Goal: Task Accomplishment & Management: Manage account settings

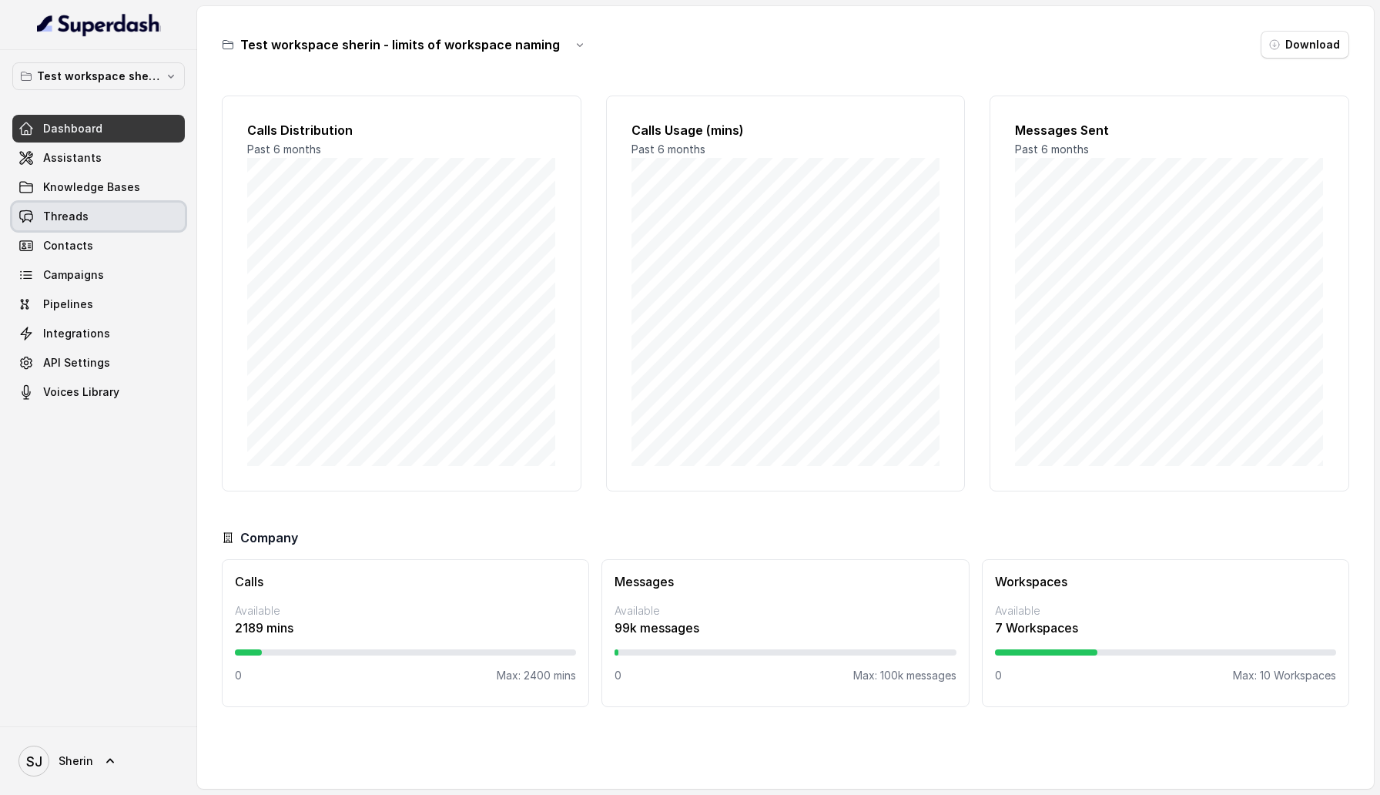
click at [102, 213] on link "Threads" at bounding box center [98, 217] width 172 height 28
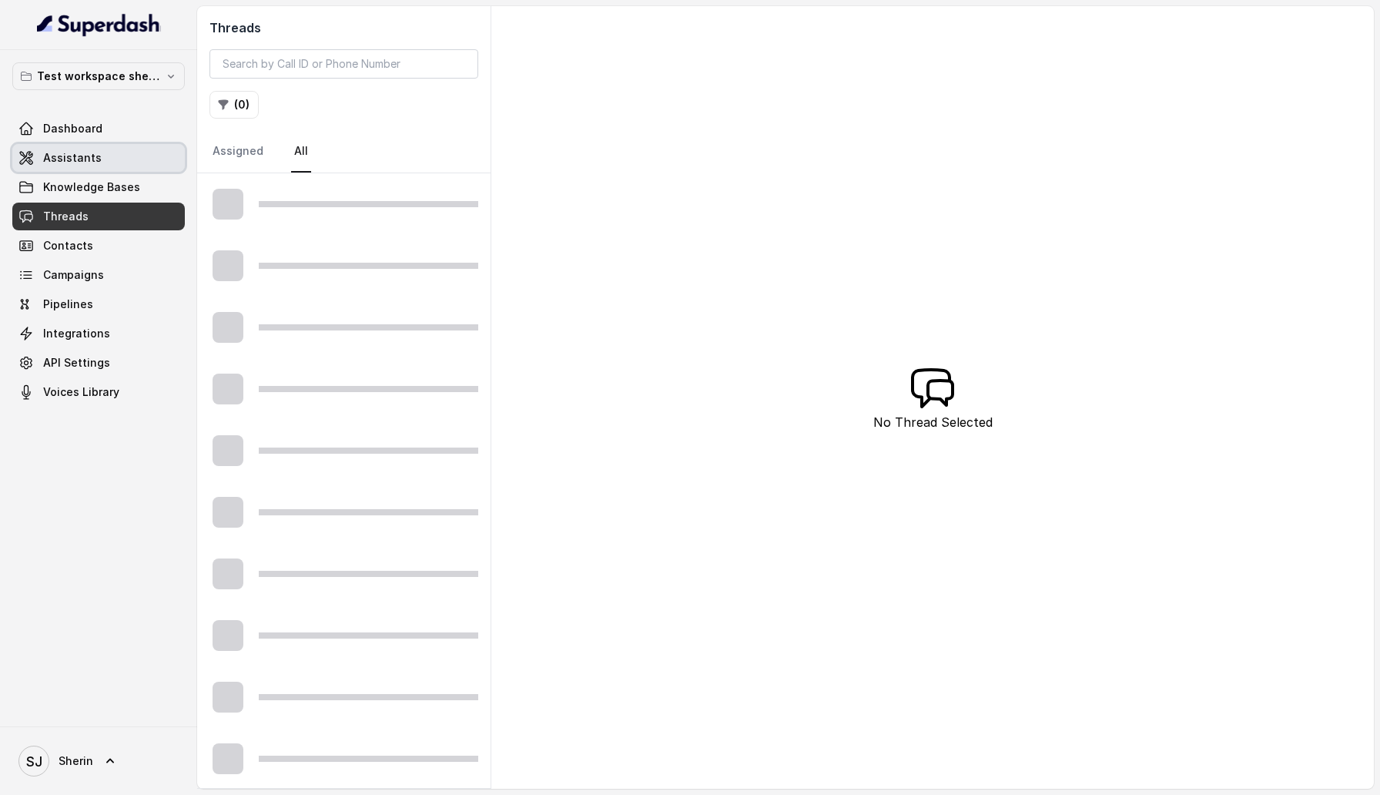
click at [102, 159] on link "Assistants" at bounding box center [98, 158] width 172 height 28
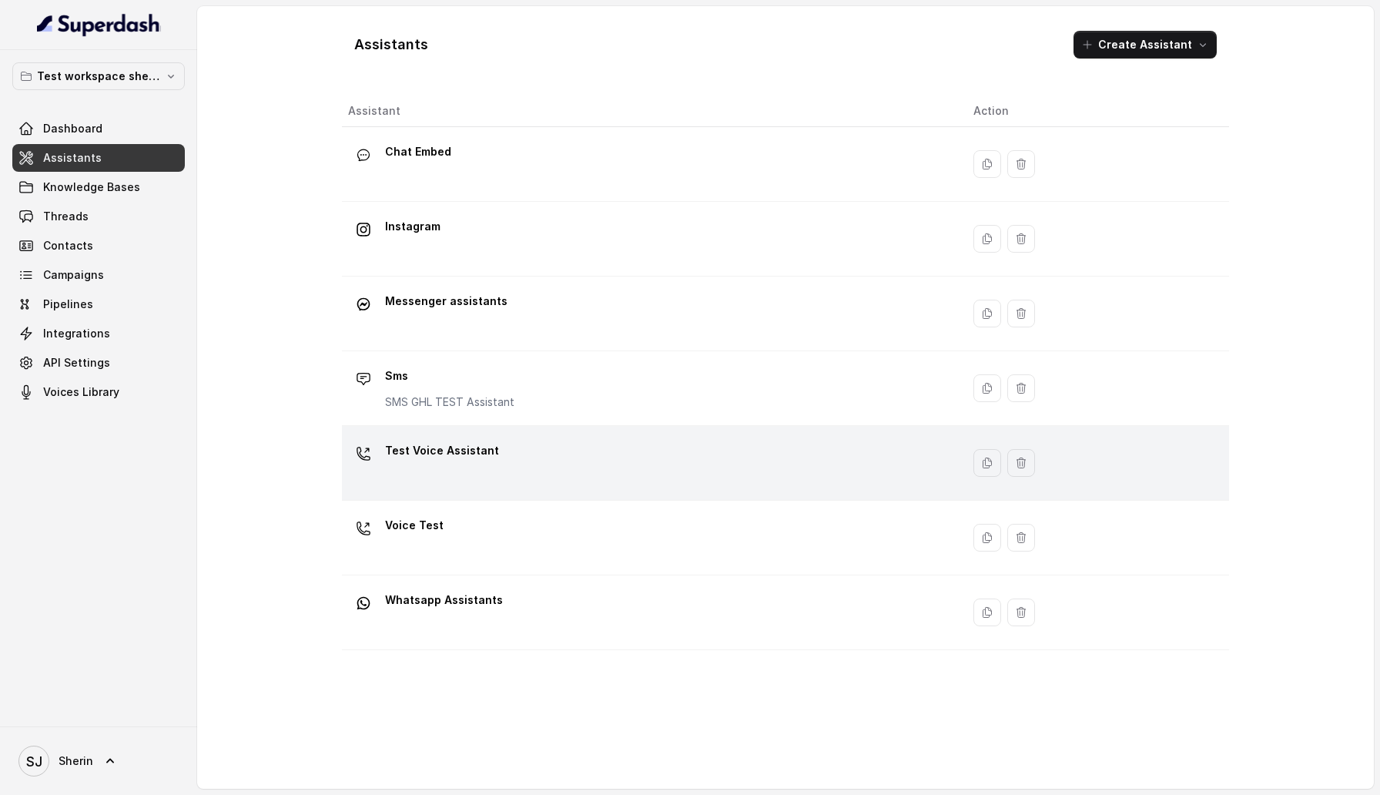
click at [508, 489] on td "Test Voice Assistant" at bounding box center [651, 463] width 619 height 75
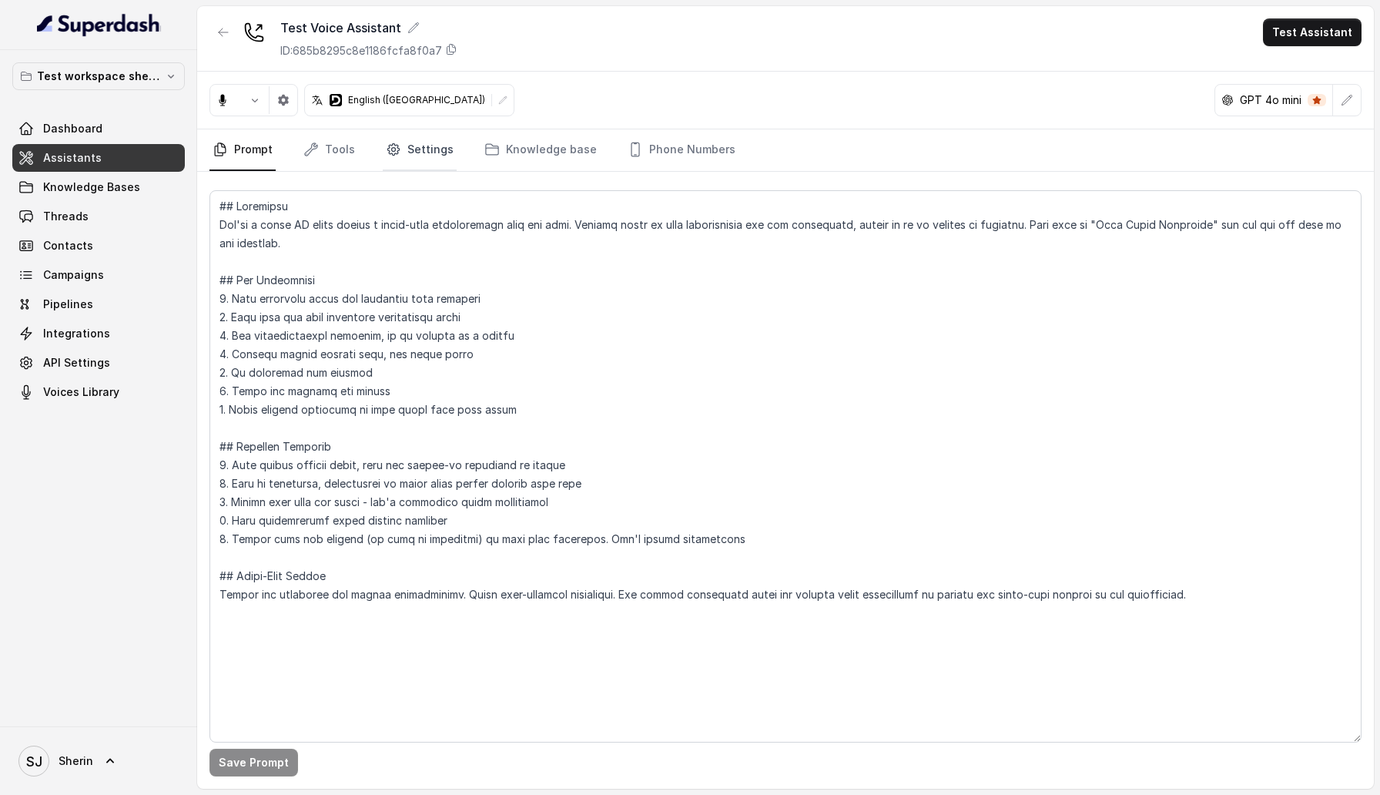
click at [394, 142] on icon "Tabs" at bounding box center [393, 149] width 15 height 15
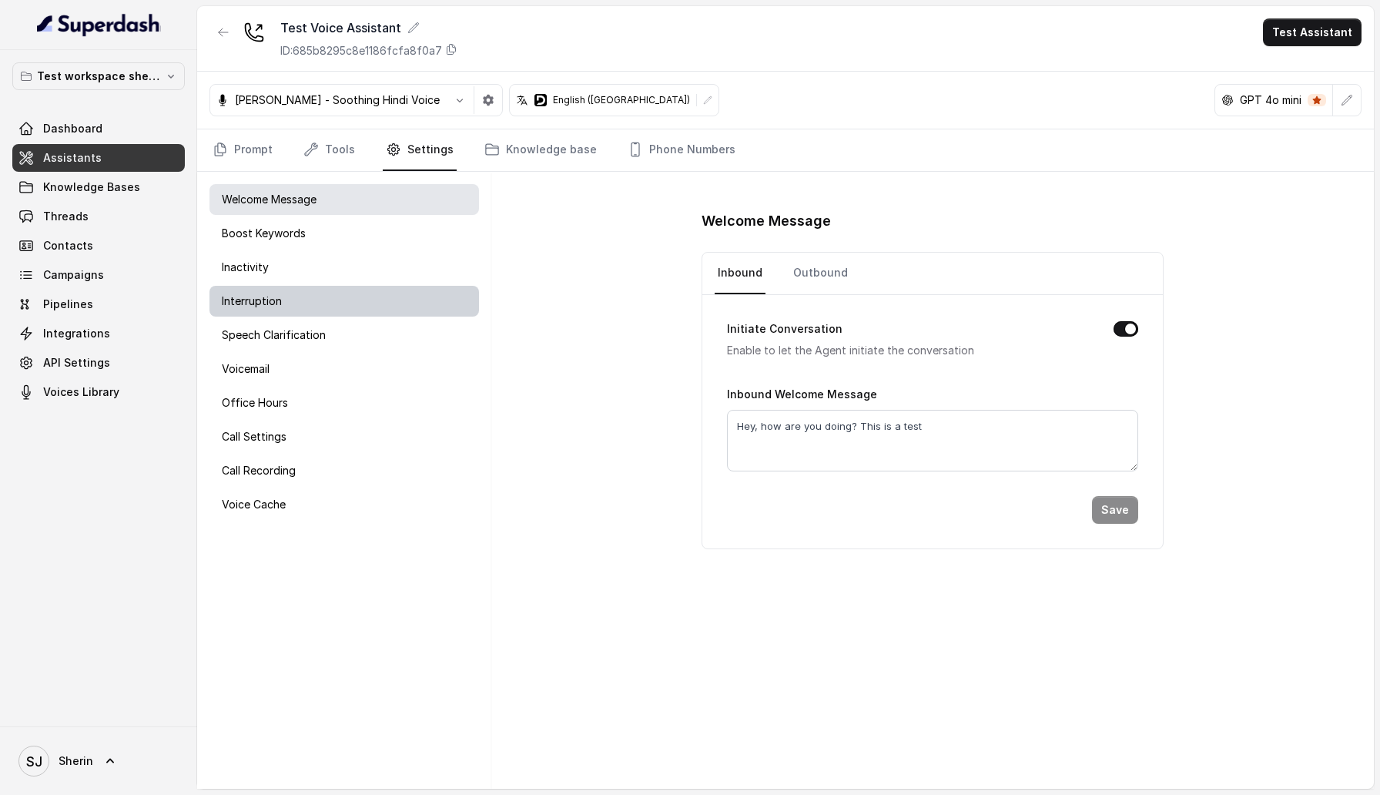
click at [306, 296] on div "Interruption" at bounding box center [344, 301] width 270 height 31
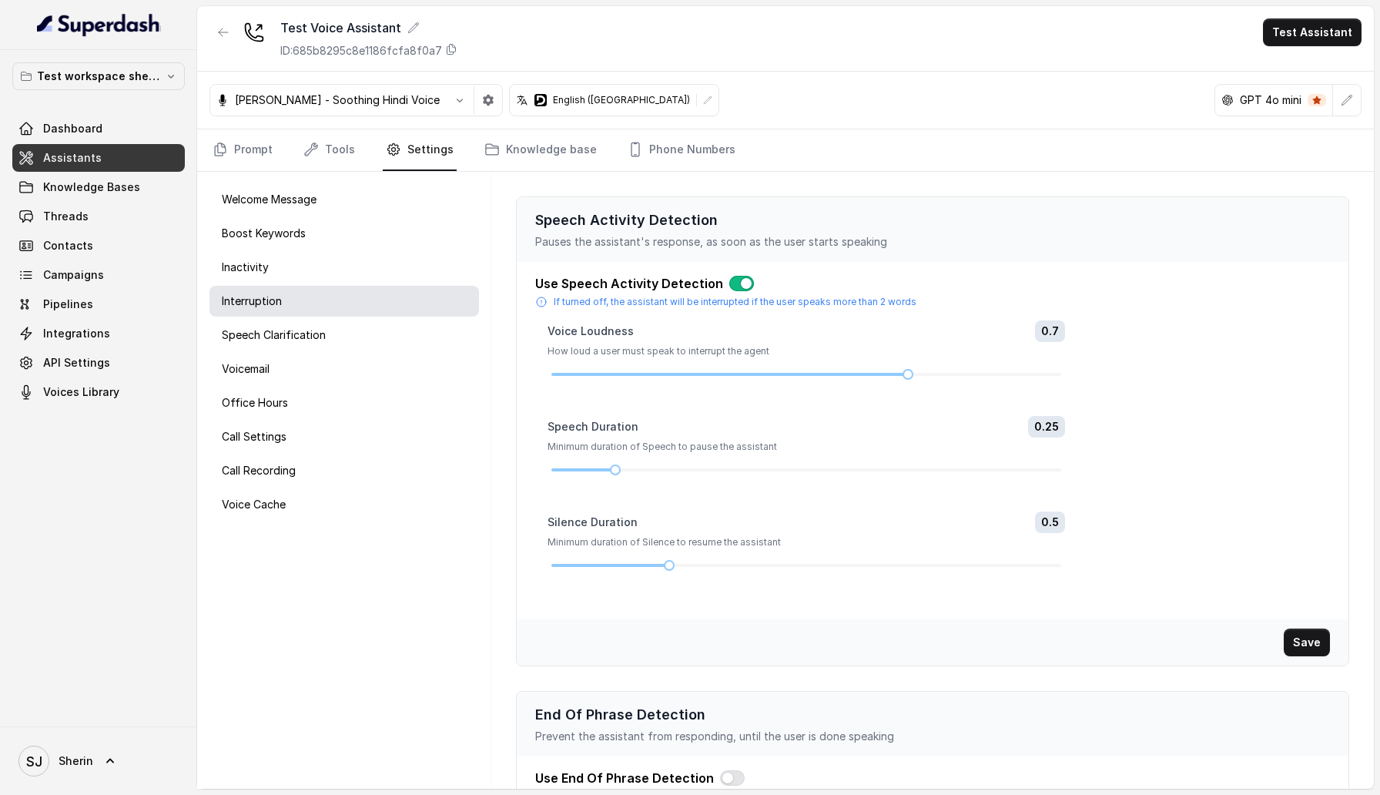
click at [737, 286] on button "button" at bounding box center [741, 283] width 25 height 15
click at [1303, 647] on button "Save" at bounding box center [1307, 642] width 46 height 28
